Goal: Check status: Check status

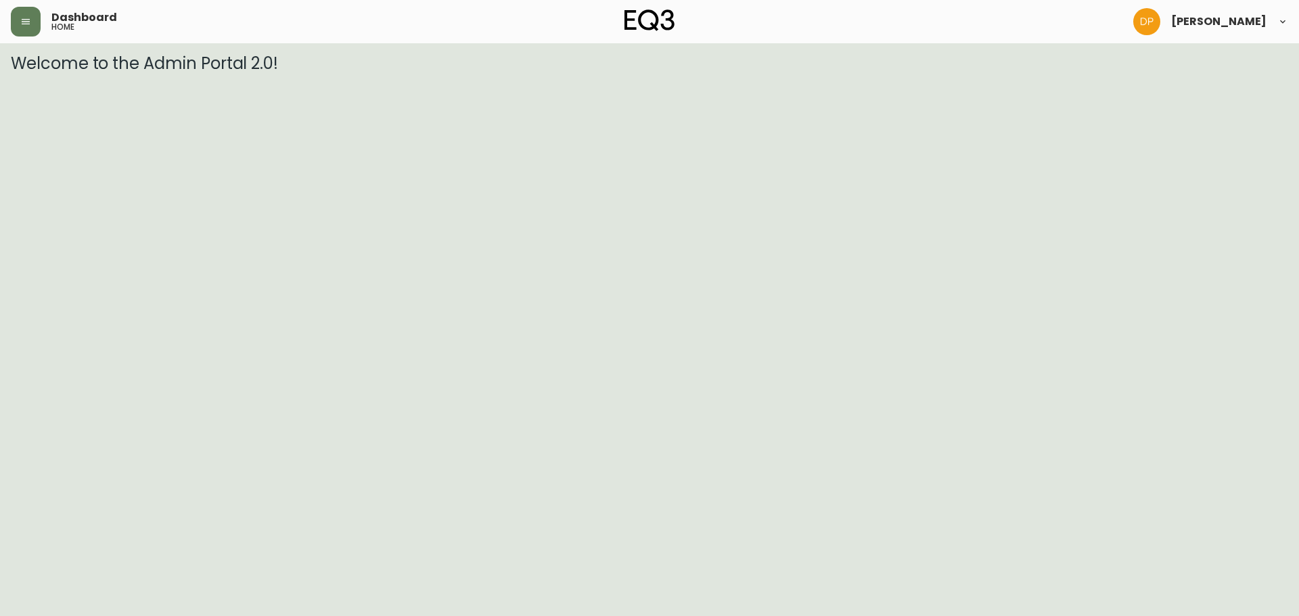
click at [40, 10] on div "Dashboard home" at bounding box center [223, 22] width 425 height 30
click at [36, 19] on button "button" at bounding box center [26, 22] width 30 height 30
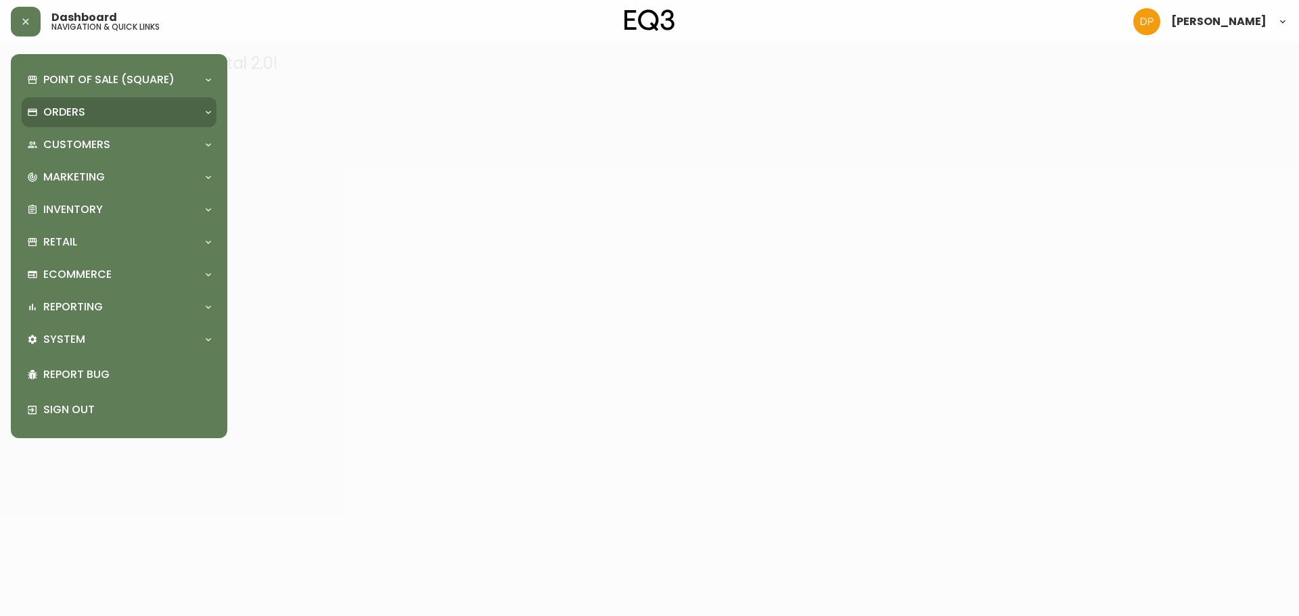
click at [78, 109] on p "Orders" at bounding box center [64, 112] width 42 height 15
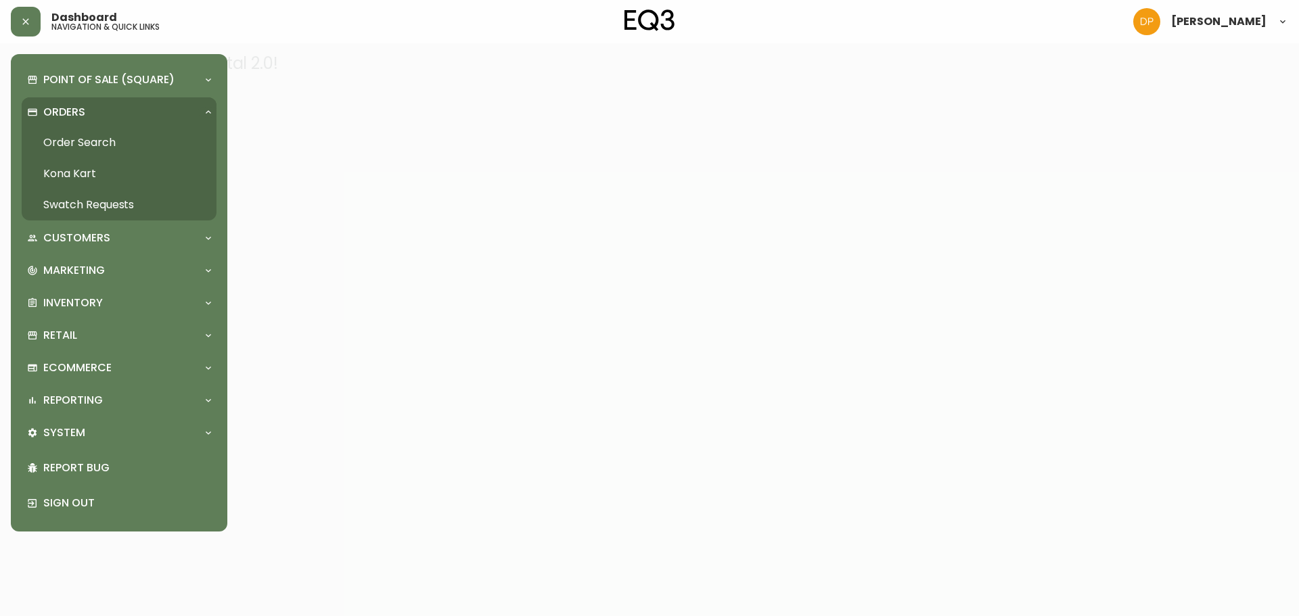
click at [115, 144] on link "Order Search" at bounding box center [119, 142] width 195 height 31
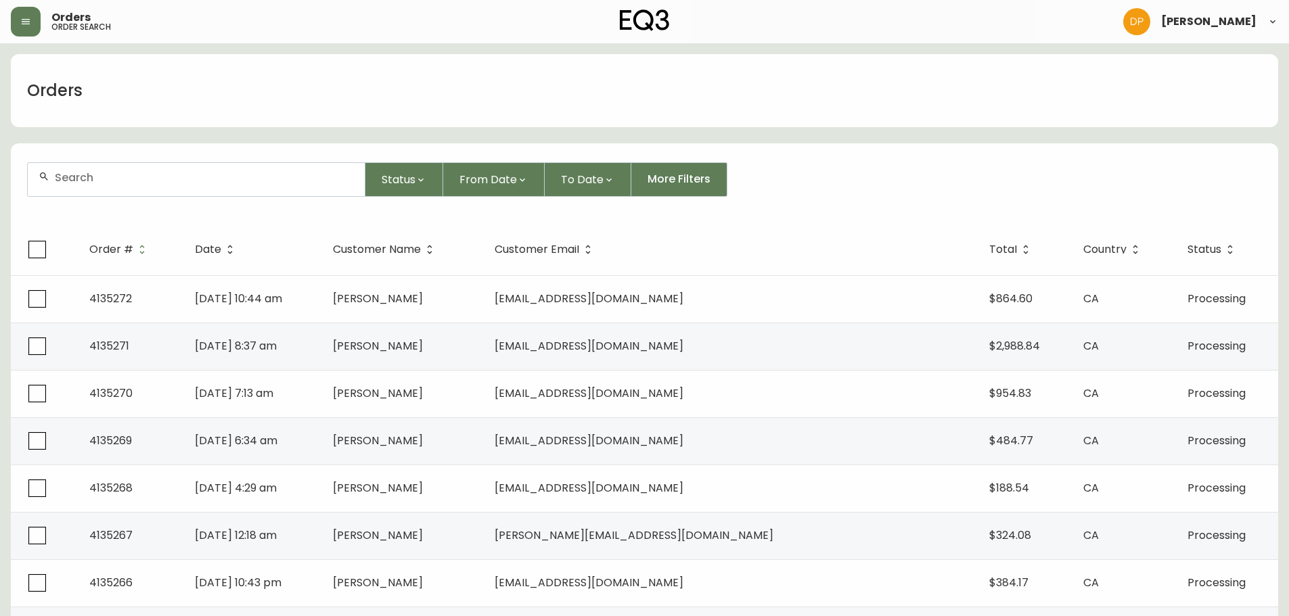
click at [191, 170] on div at bounding box center [196, 179] width 337 height 33
paste input "4108067"
type input "4108067"
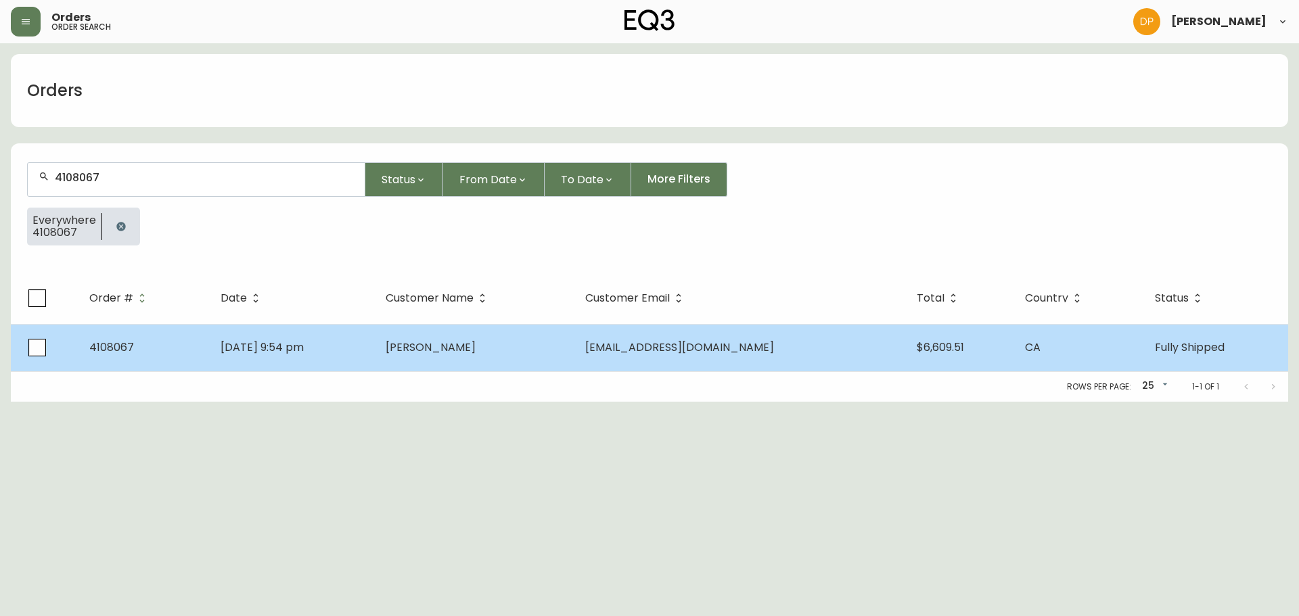
click at [436, 334] on td "[PERSON_NAME]" at bounding box center [475, 347] width 200 height 47
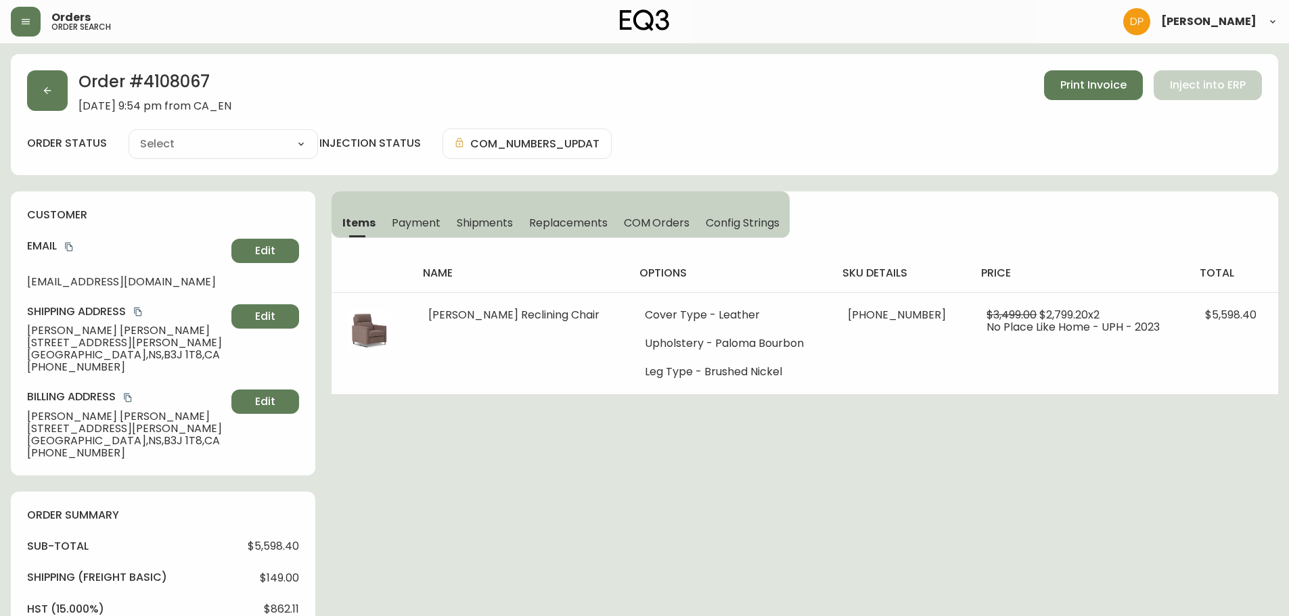
type input "Fully Shipped"
select select "FULLY_SHIPPED"
